Goal: Browse casually

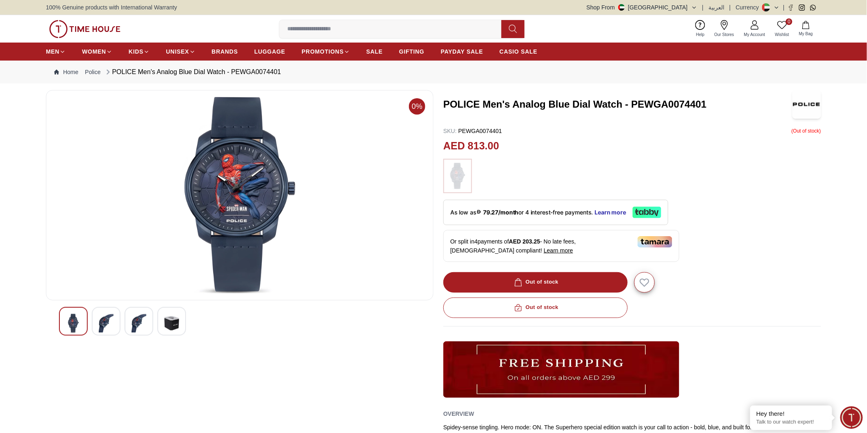
click at [111, 321] on img at bounding box center [106, 323] width 15 height 19
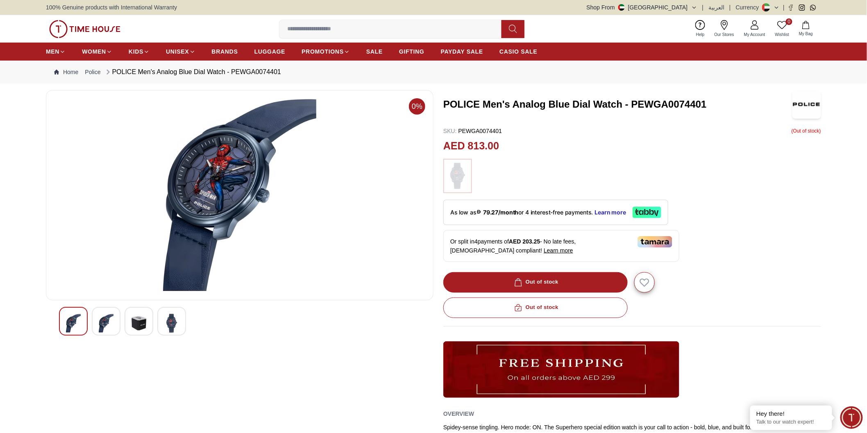
click at [141, 326] on img at bounding box center [138, 323] width 15 height 19
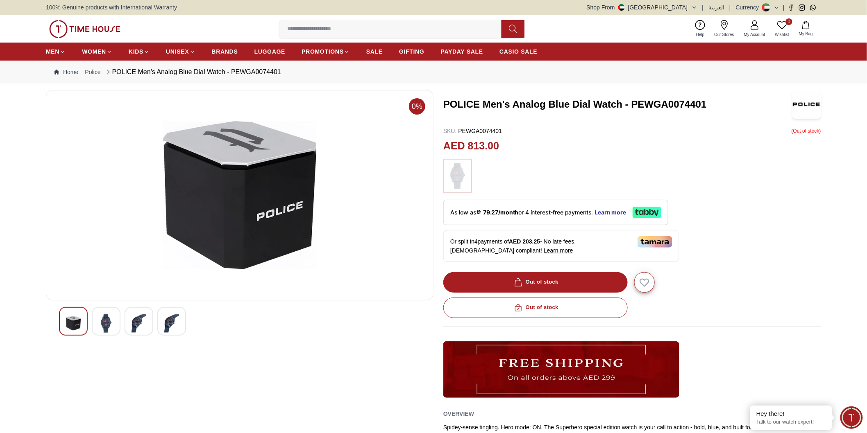
click at [165, 326] on img at bounding box center [171, 323] width 15 height 19
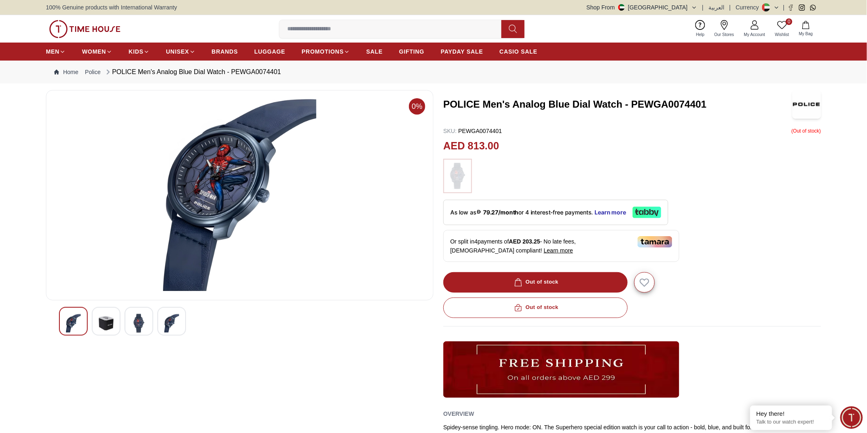
click at [69, 326] on img at bounding box center [73, 323] width 15 height 19
click at [105, 321] on img at bounding box center [106, 323] width 15 height 19
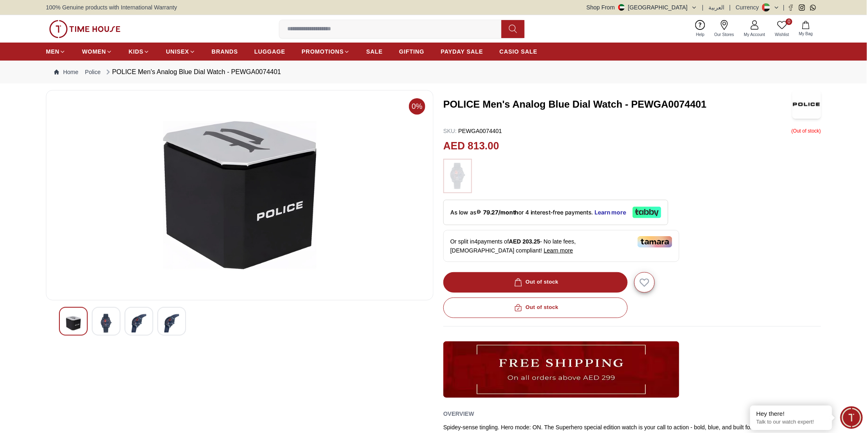
click at [71, 322] on img at bounding box center [73, 323] width 15 height 19
click at [144, 330] on img at bounding box center [138, 323] width 15 height 19
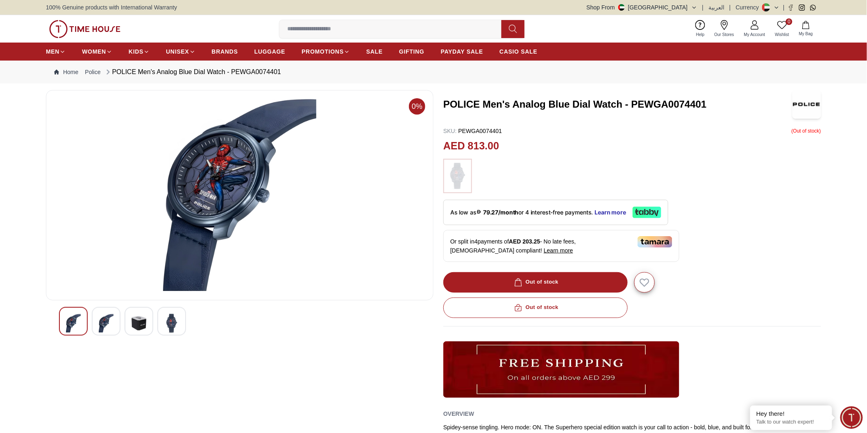
click at [172, 328] on img at bounding box center [171, 323] width 15 height 19
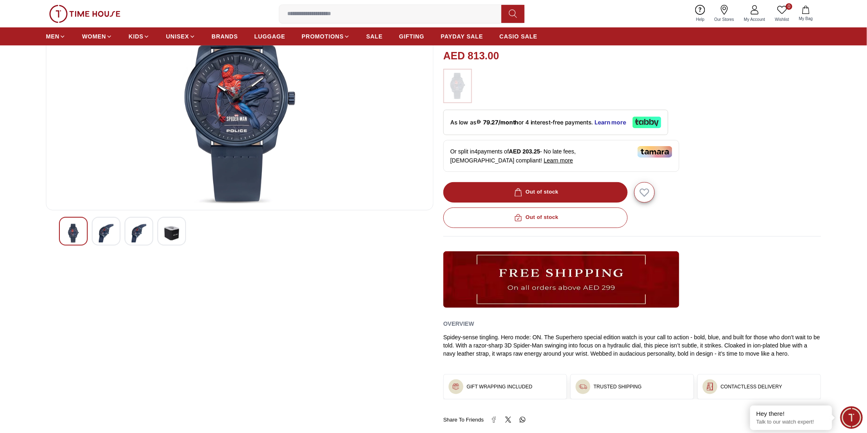
scroll to position [91, 0]
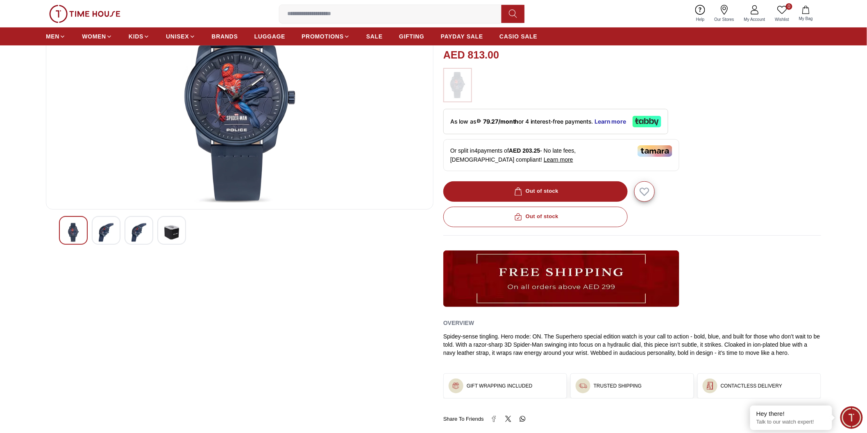
click at [105, 230] on img at bounding box center [106, 232] width 15 height 19
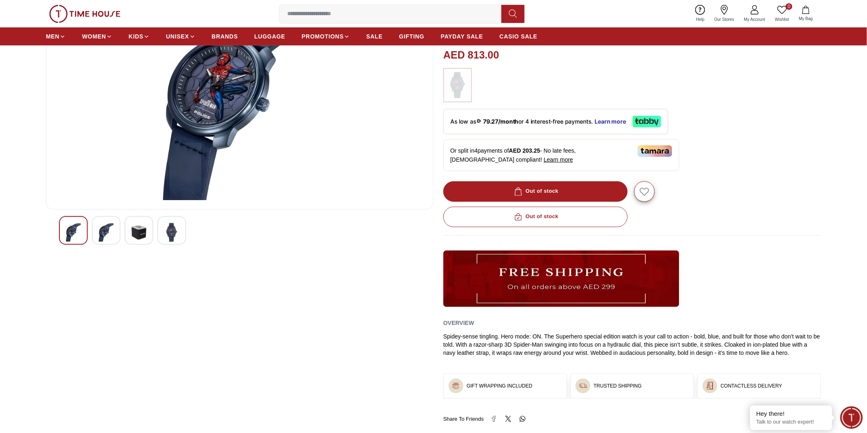
click at [130, 236] on div at bounding box center [139, 230] width 29 height 29
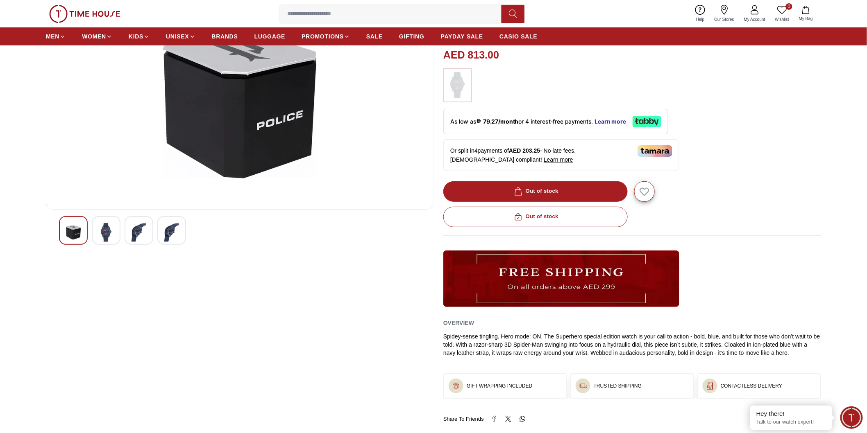
click at [174, 229] on img at bounding box center [171, 232] width 15 height 19
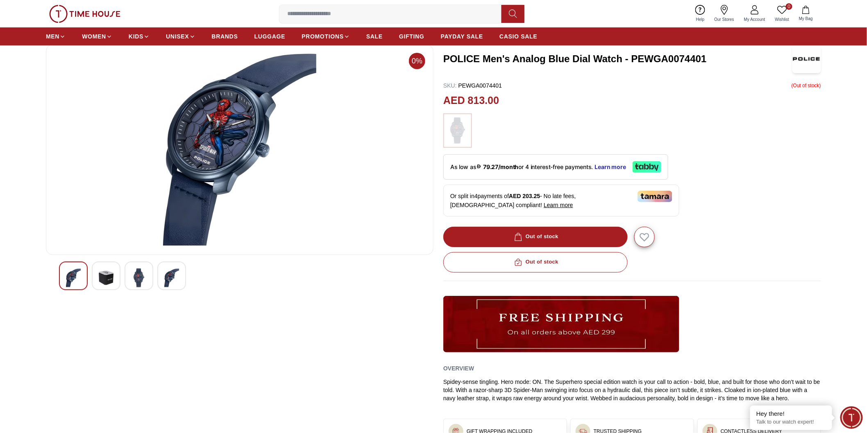
scroll to position [0, 0]
